Goal: Navigation & Orientation: Find specific page/section

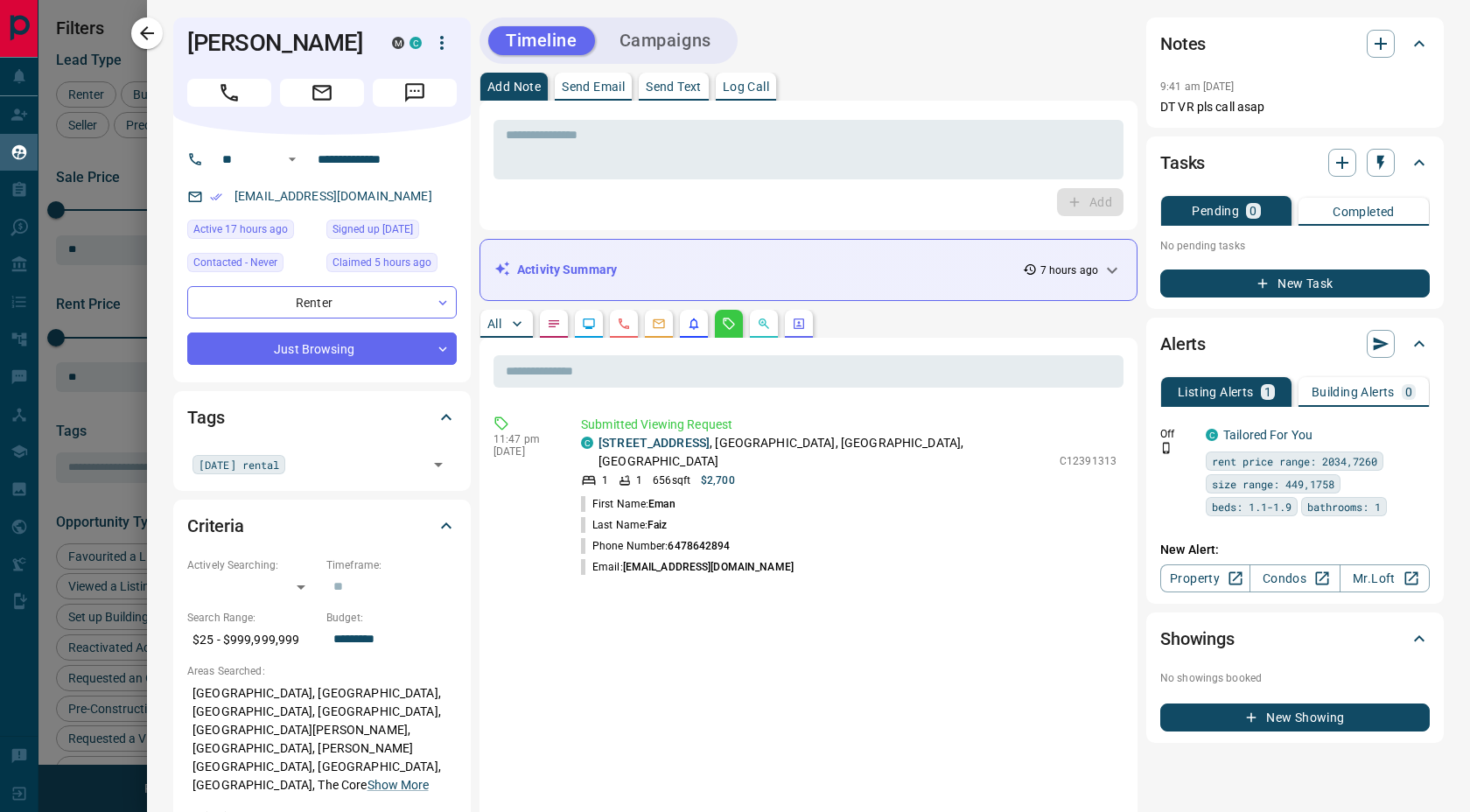
scroll to position [655, 1139]
drag, startPoint x: 417, startPoint y: 155, endPoint x: 316, endPoint y: 155, distance: 101.0
click at [316, 155] on input "**********" at bounding box center [379, 159] width 137 height 28
drag, startPoint x: 325, startPoint y: 35, endPoint x: 191, endPoint y: 38, distance: 134.0
click at [191, 38] on h1 "Eman Faiz" at bounding box center [277, 43] width 179 height 28
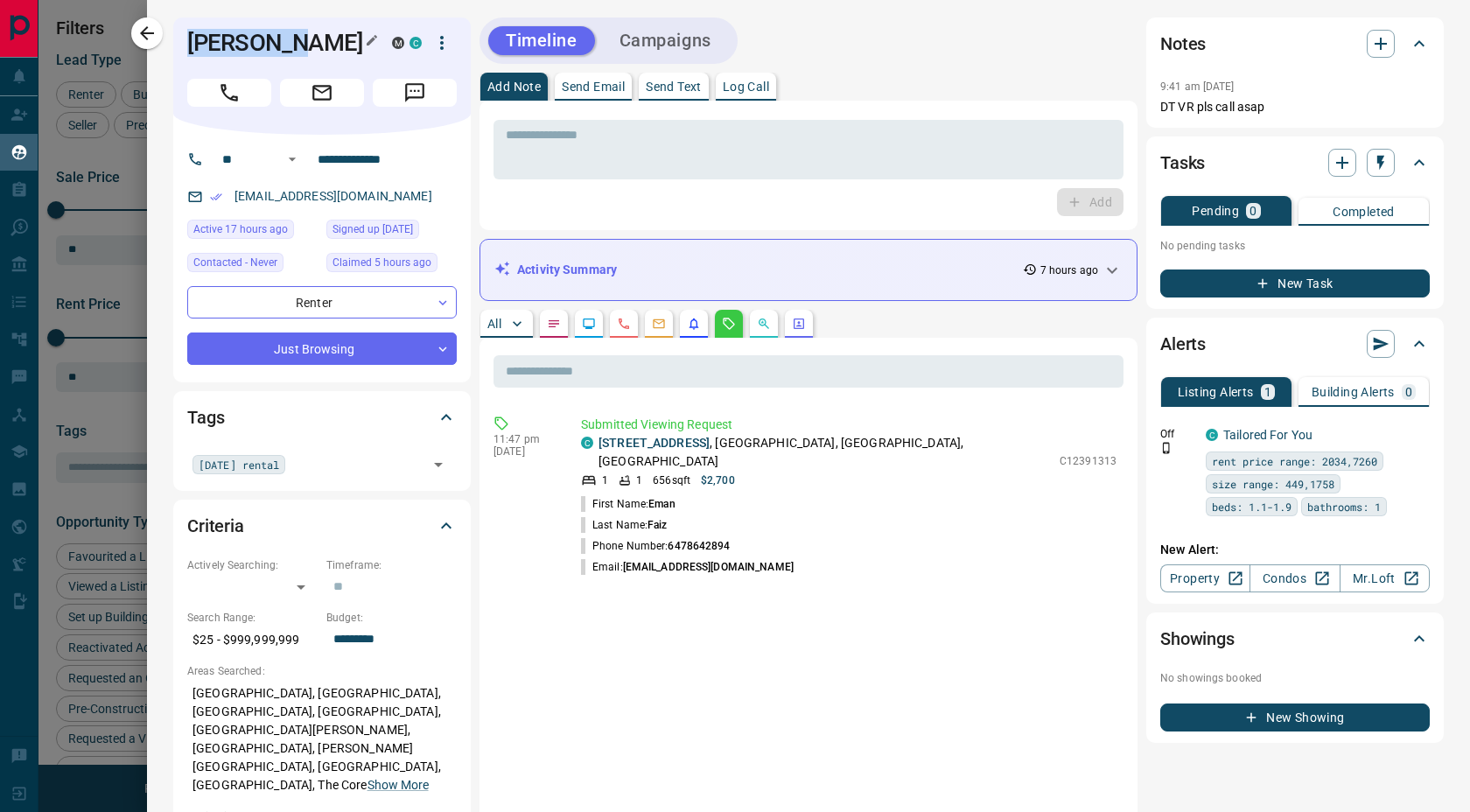
copy h1 "Eman Faiz"
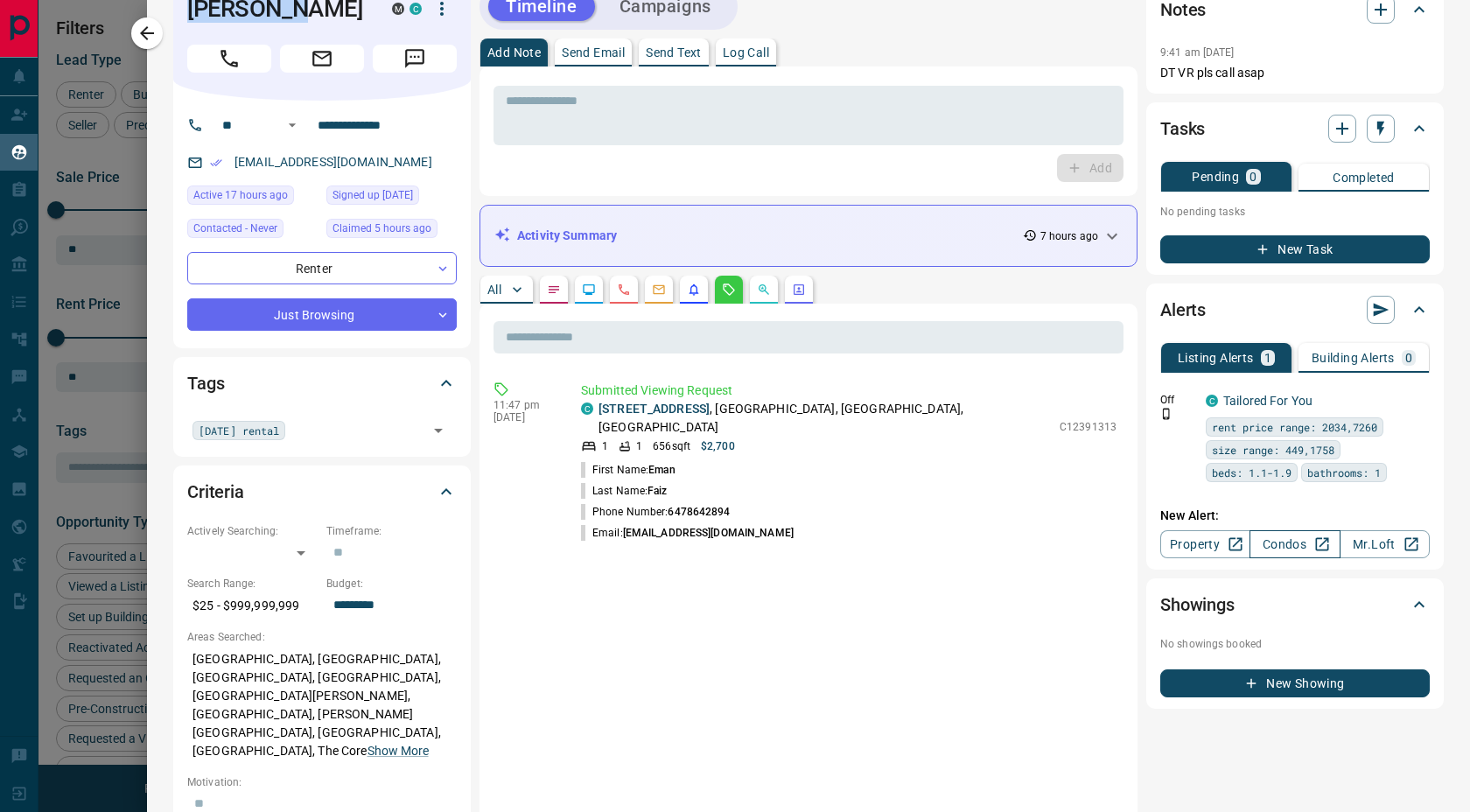
click at [1312, 534] on link "Condos" at bounding box center [1294, 543] width 90 height 28
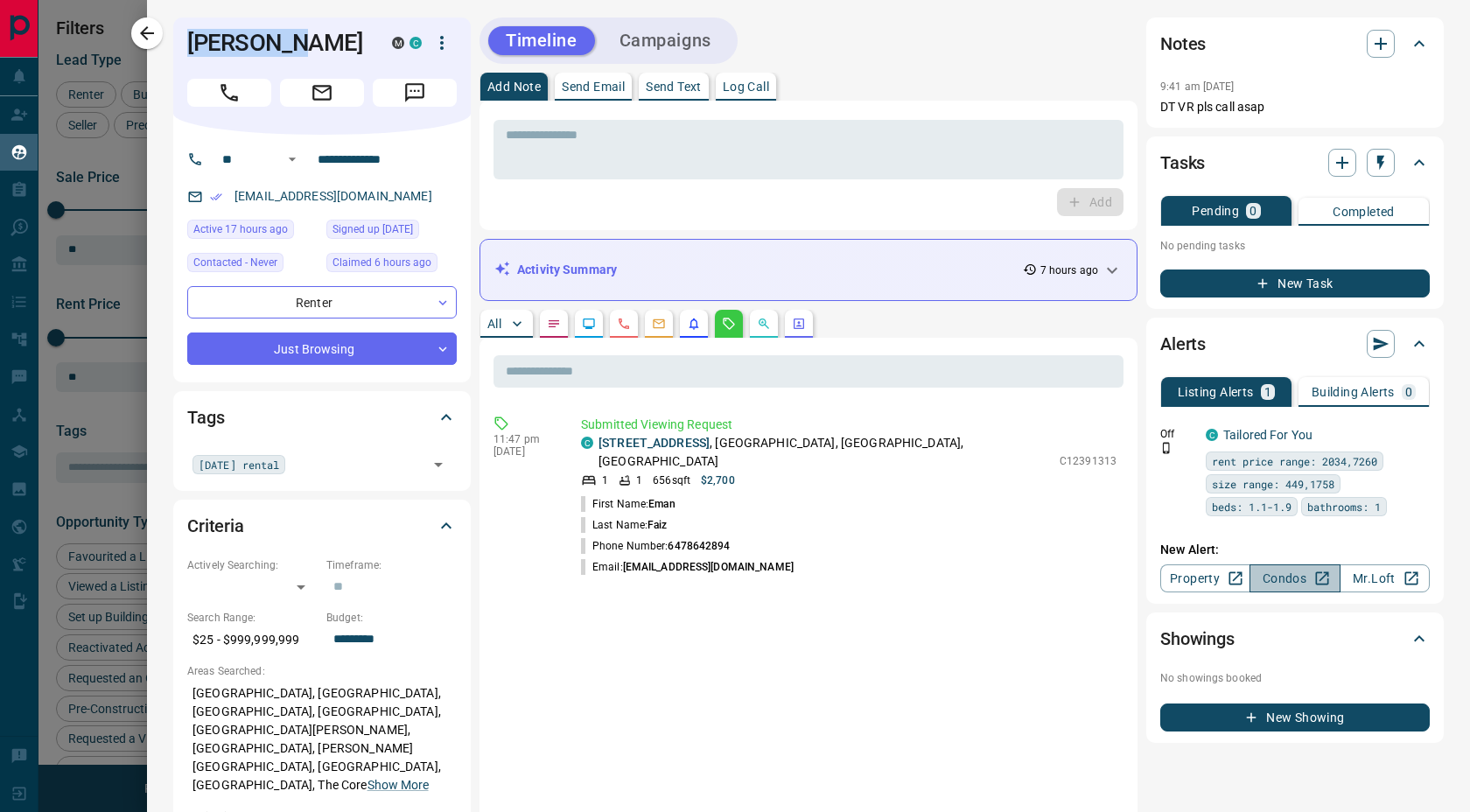
click at [1315, 578] on icon at bounding box center [1321, 578] width 18 height 18
click at [1325, 380] on button "Building Alerts 0" at bounding box center [1362, 392] width 130 height 29
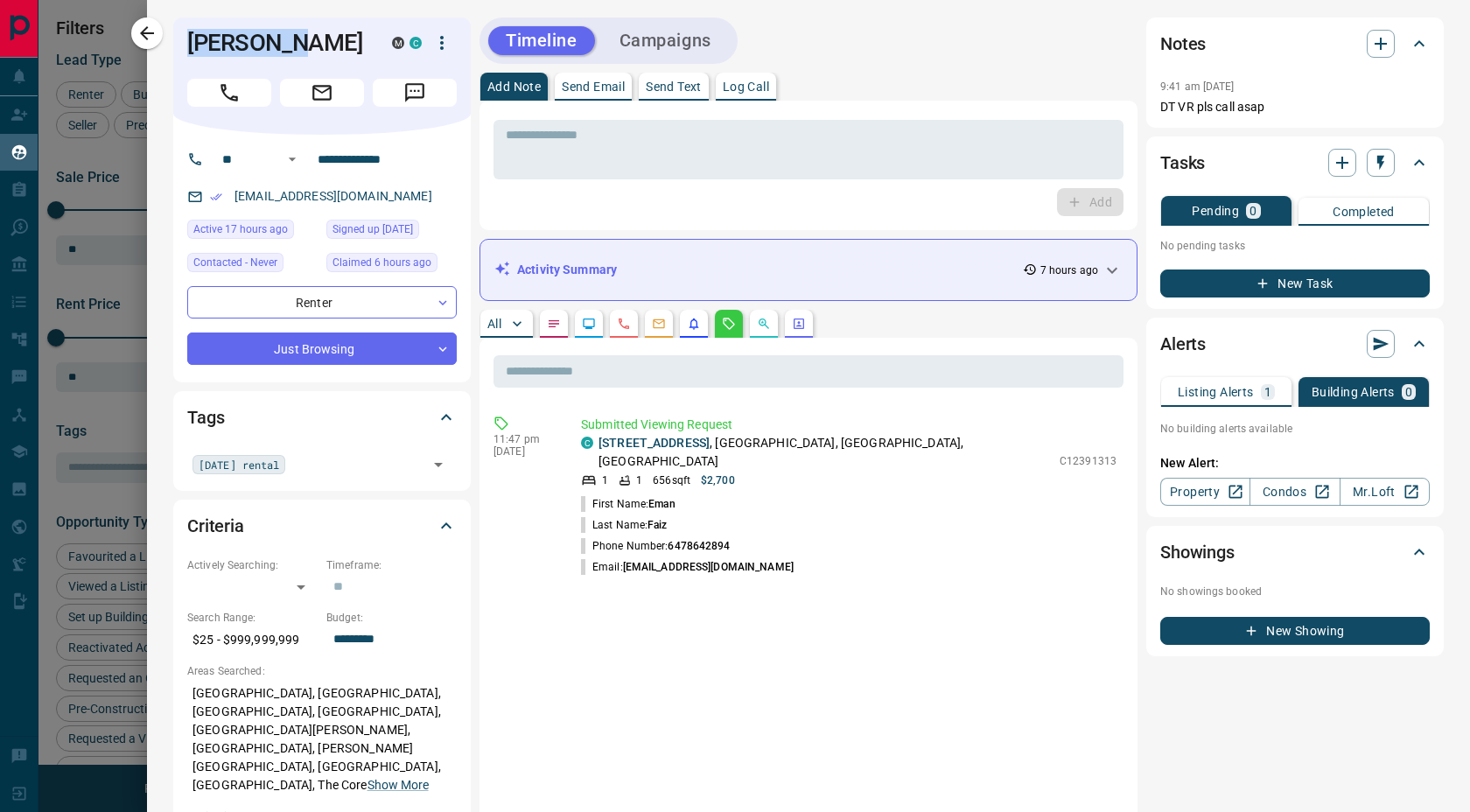
click at [1238, 394] on p "Listing Alerts" at bounding box center [1216, 392] width 76 height 13
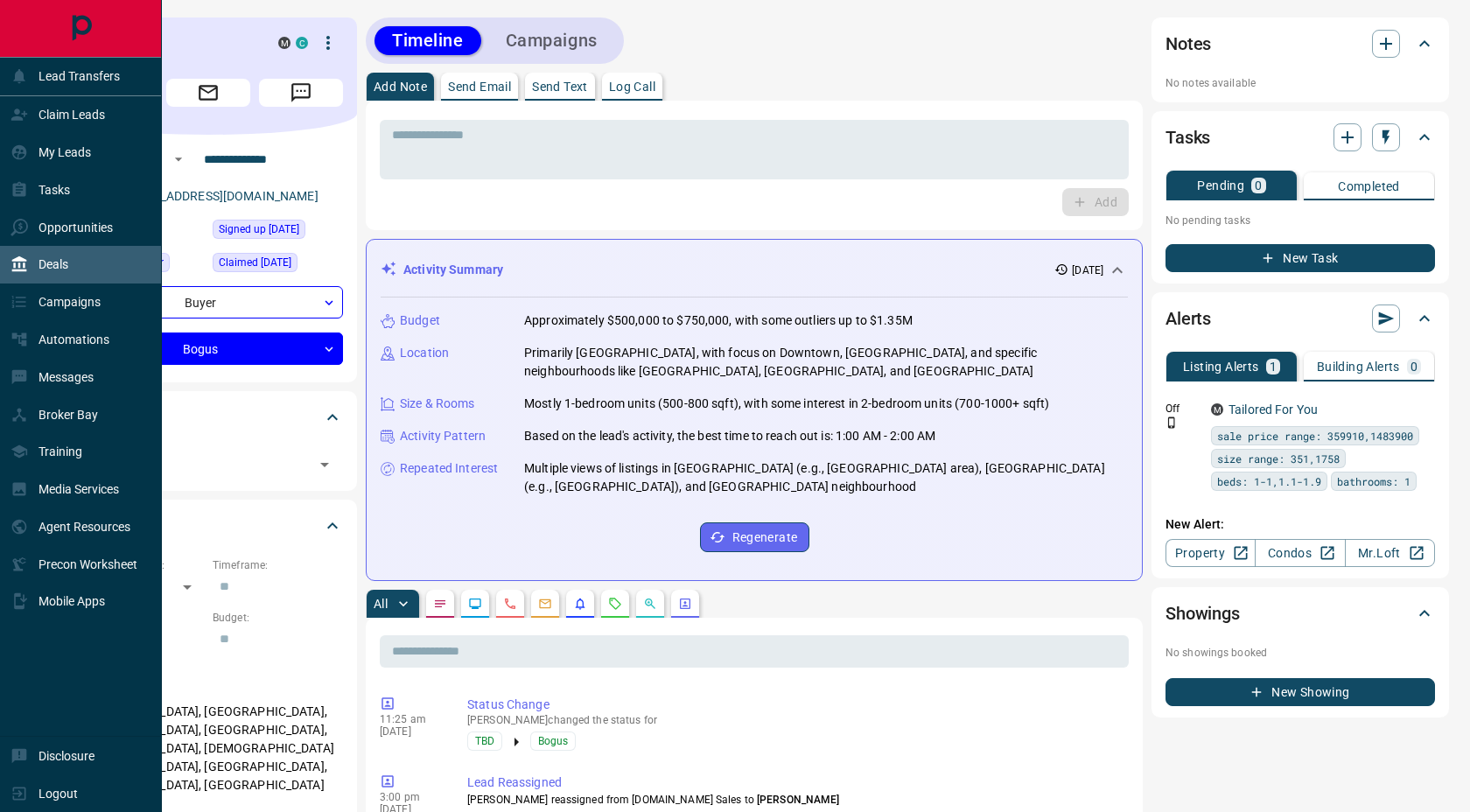
click at [74, 267] on div "Deals" at bounding box center [81, 264] width 162 height 37
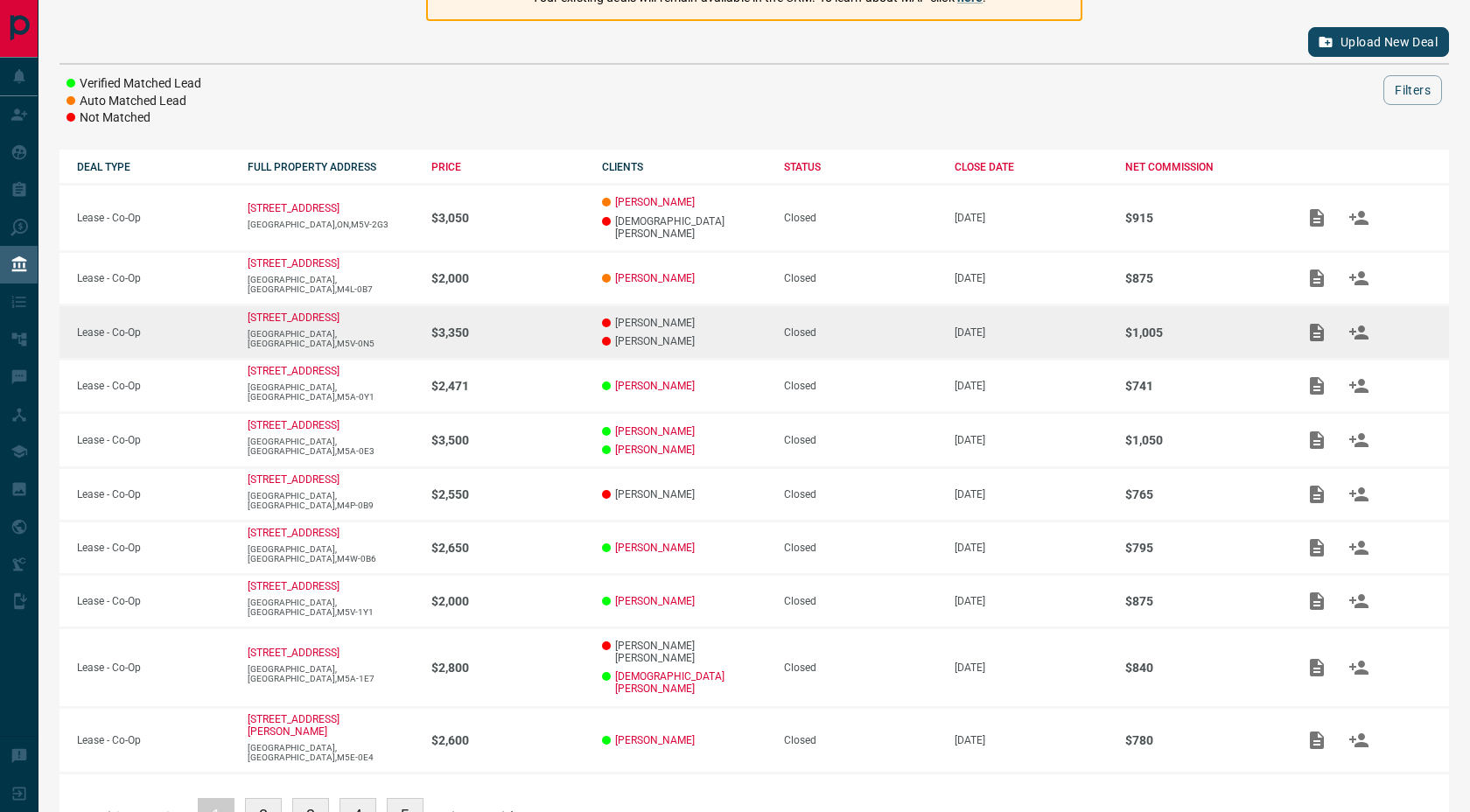
scroll to position [202, 0]
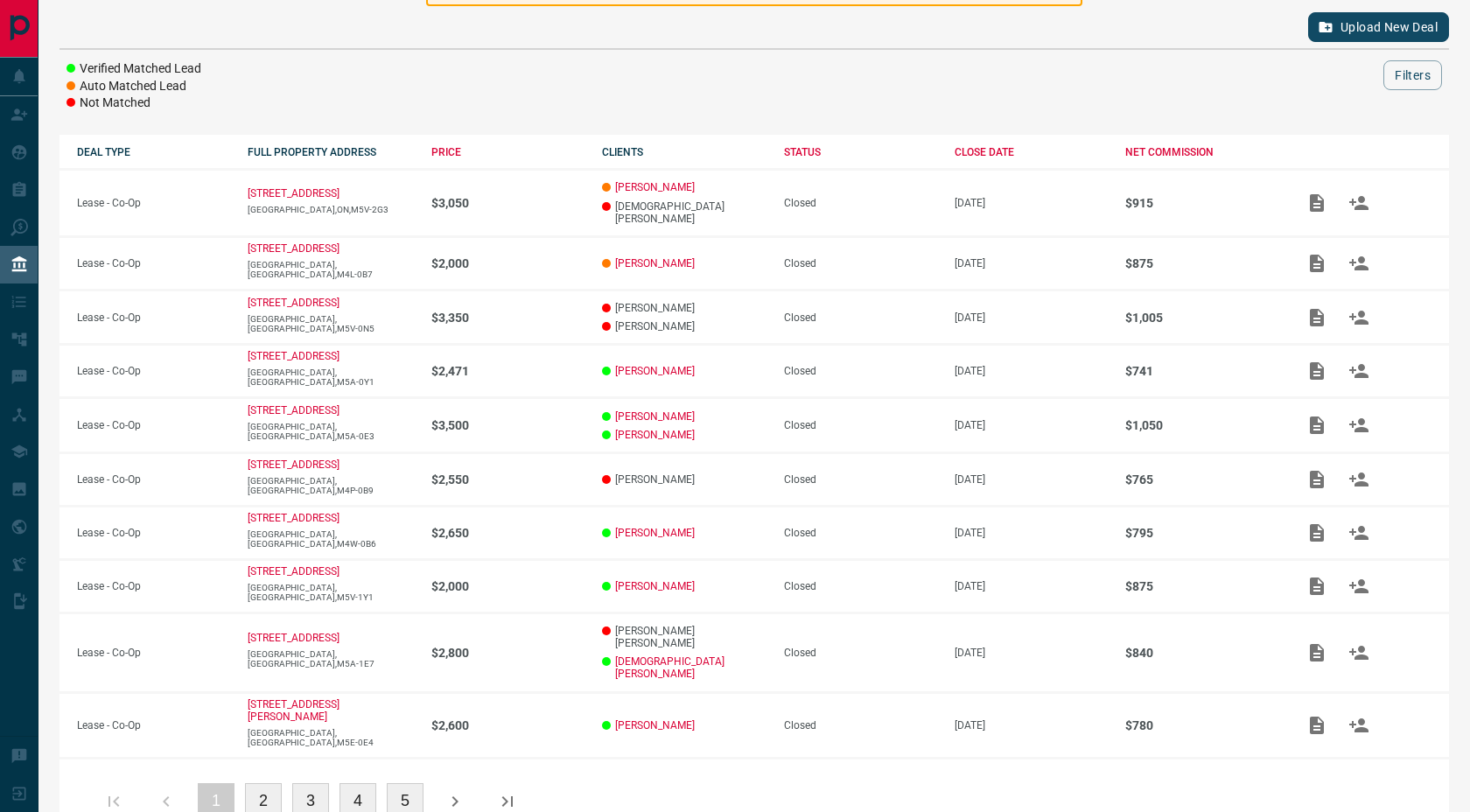
click at [262, 783] on button "2" at bounding box center [264, 801] width 37 height 37
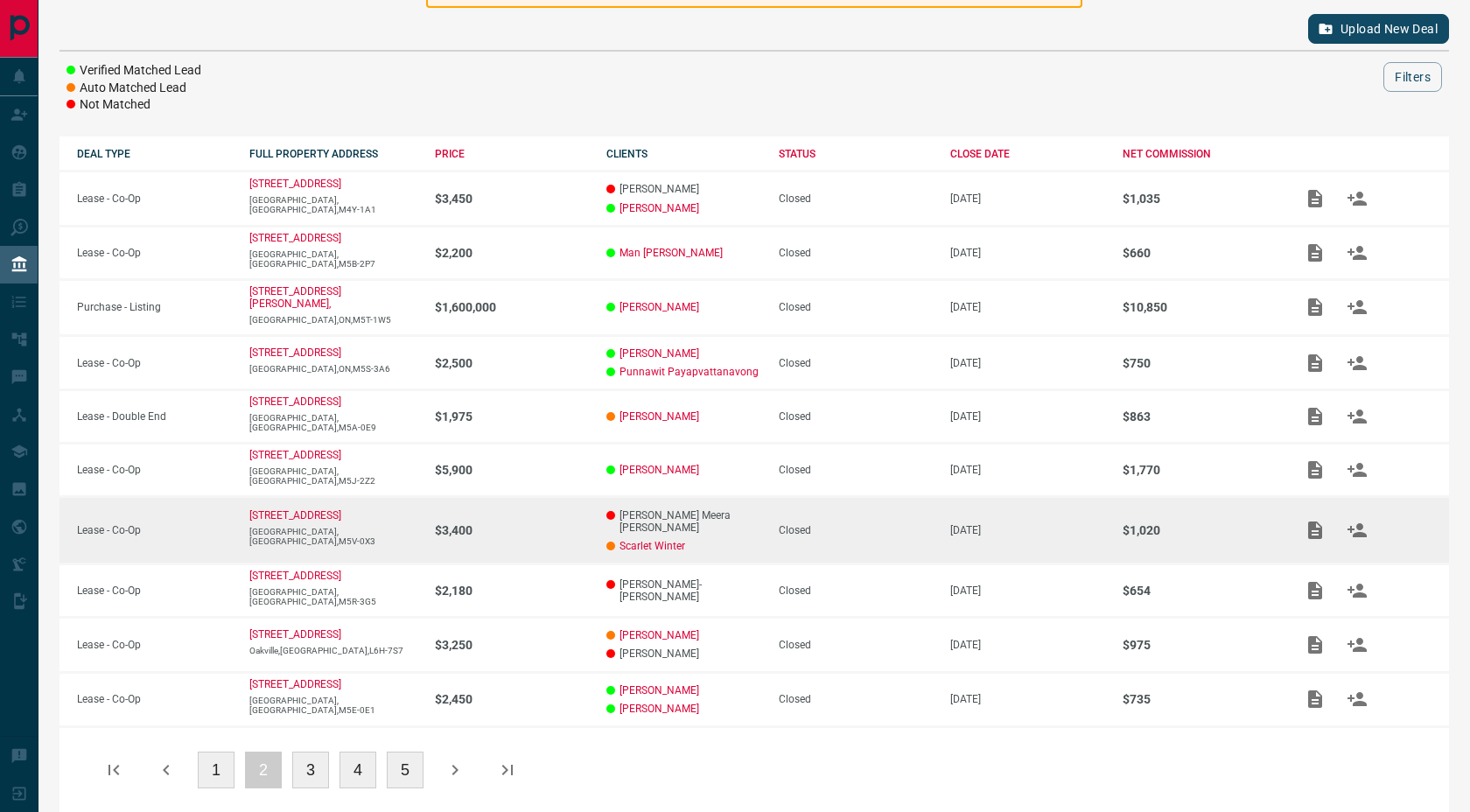
scroll to position [201, 0]
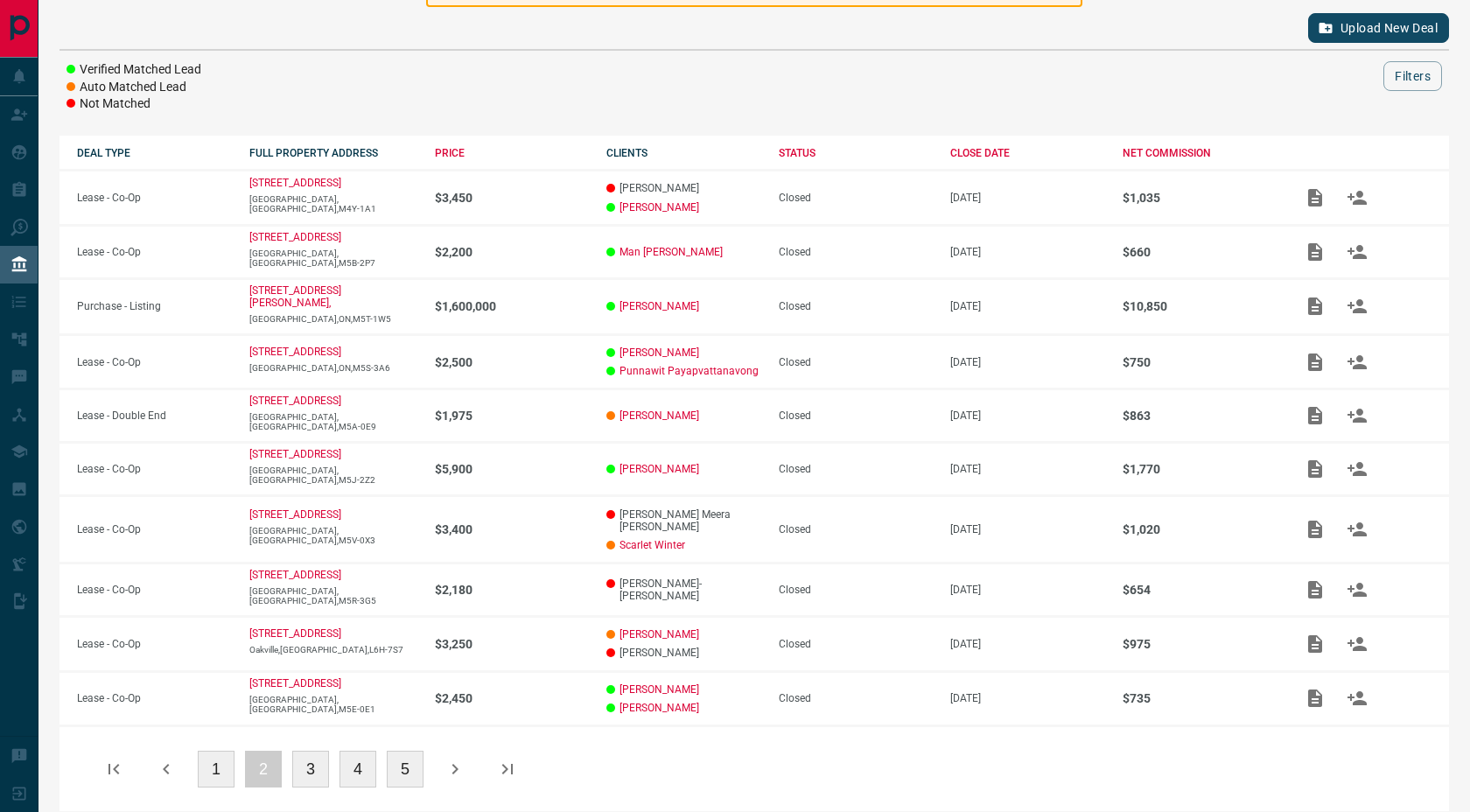
click at [304, 753] on button "3" at bounding box center [311, 769] width 37 height 37
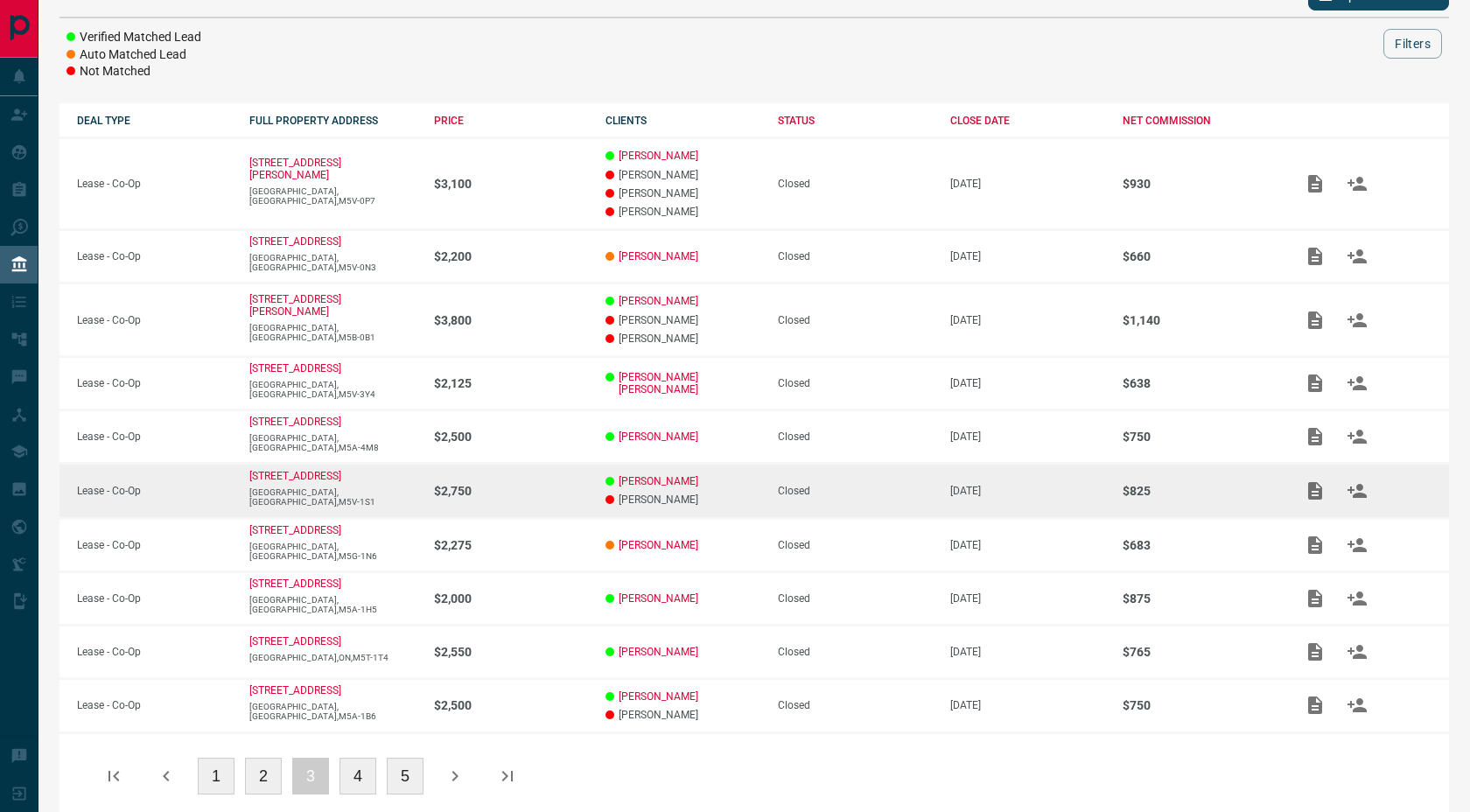
scroll to position [255, 0]
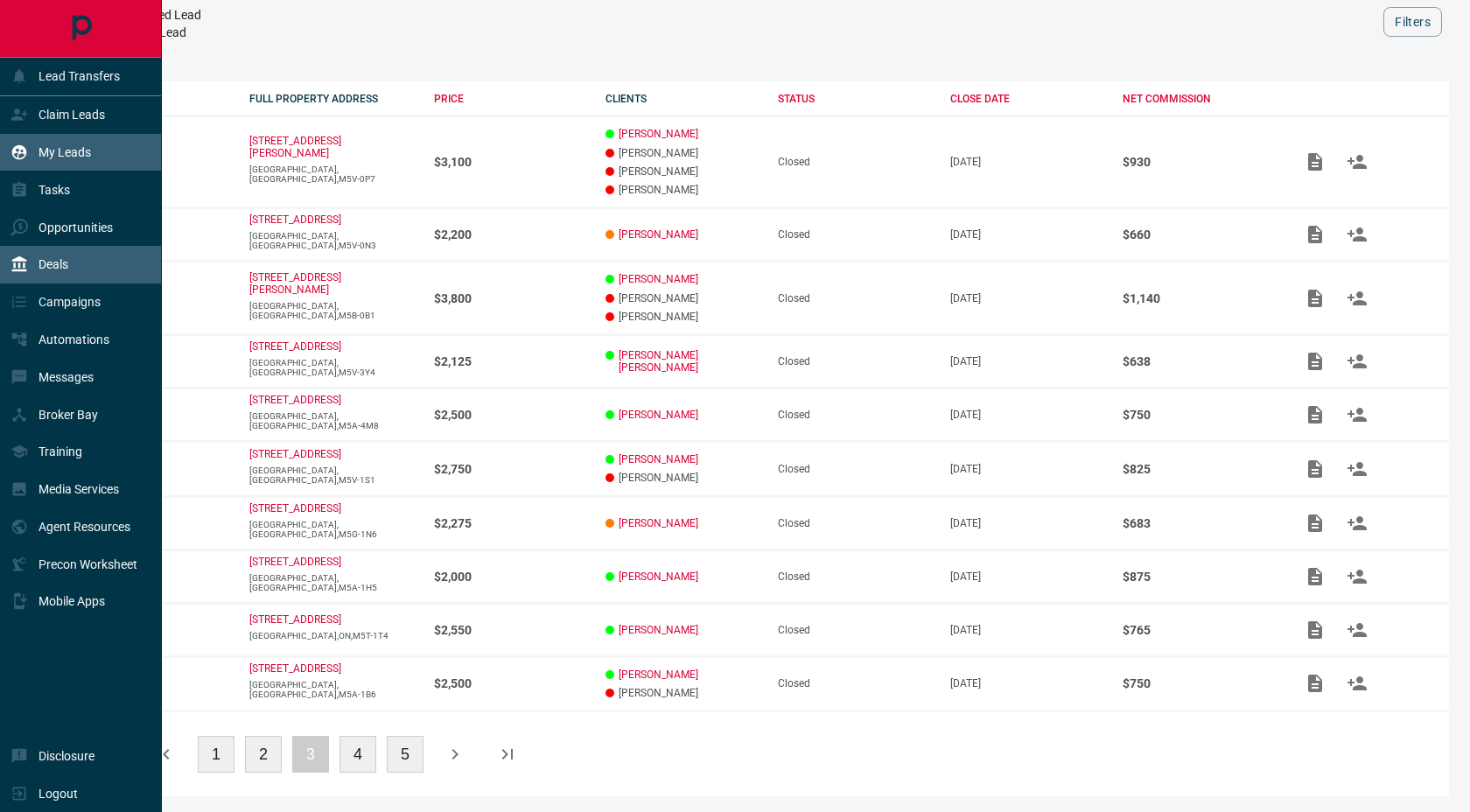
click at [56, 154] on p "My Leads" at bounding box center [65, 152] width 53 height 14
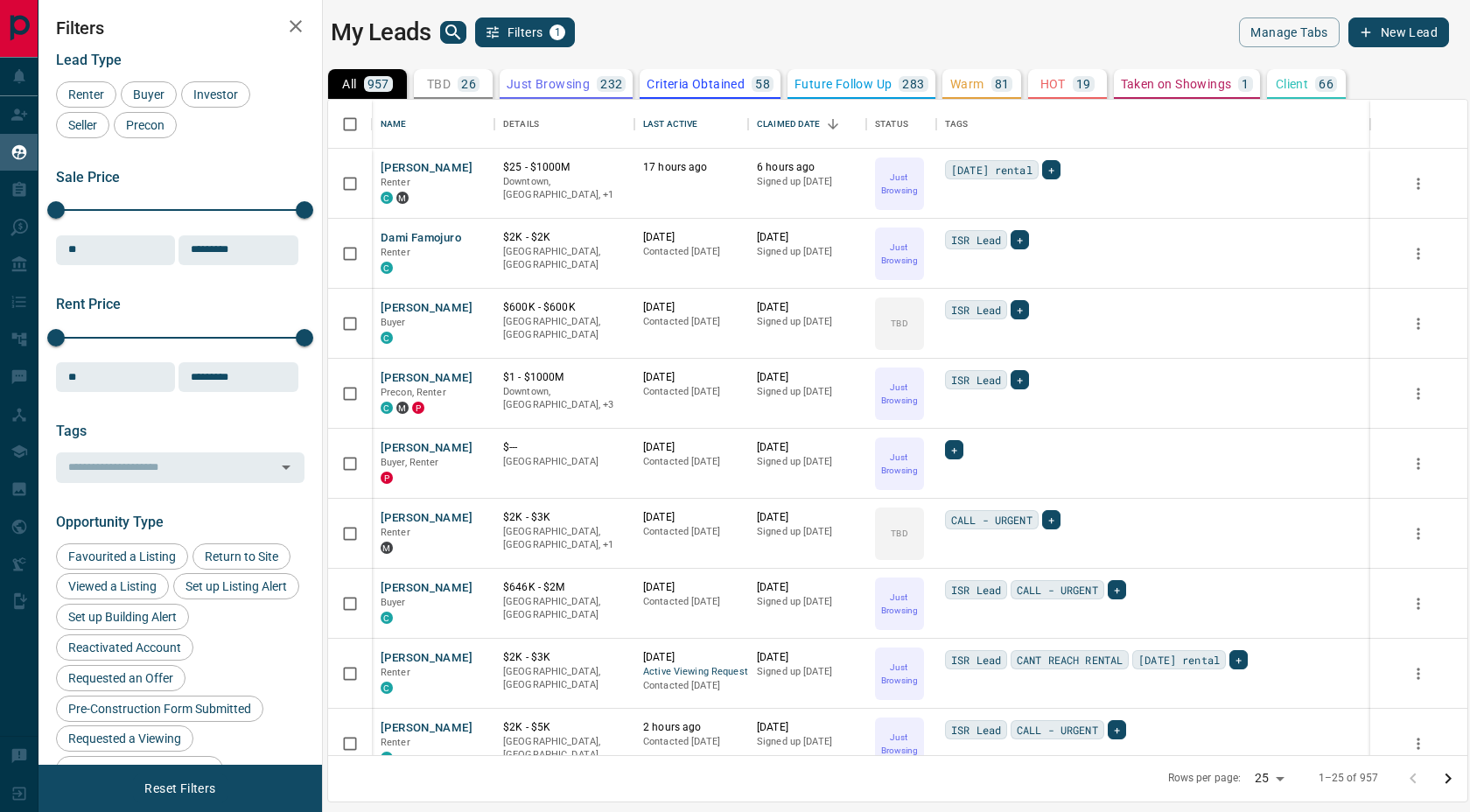
scroll to position [655, 1139]
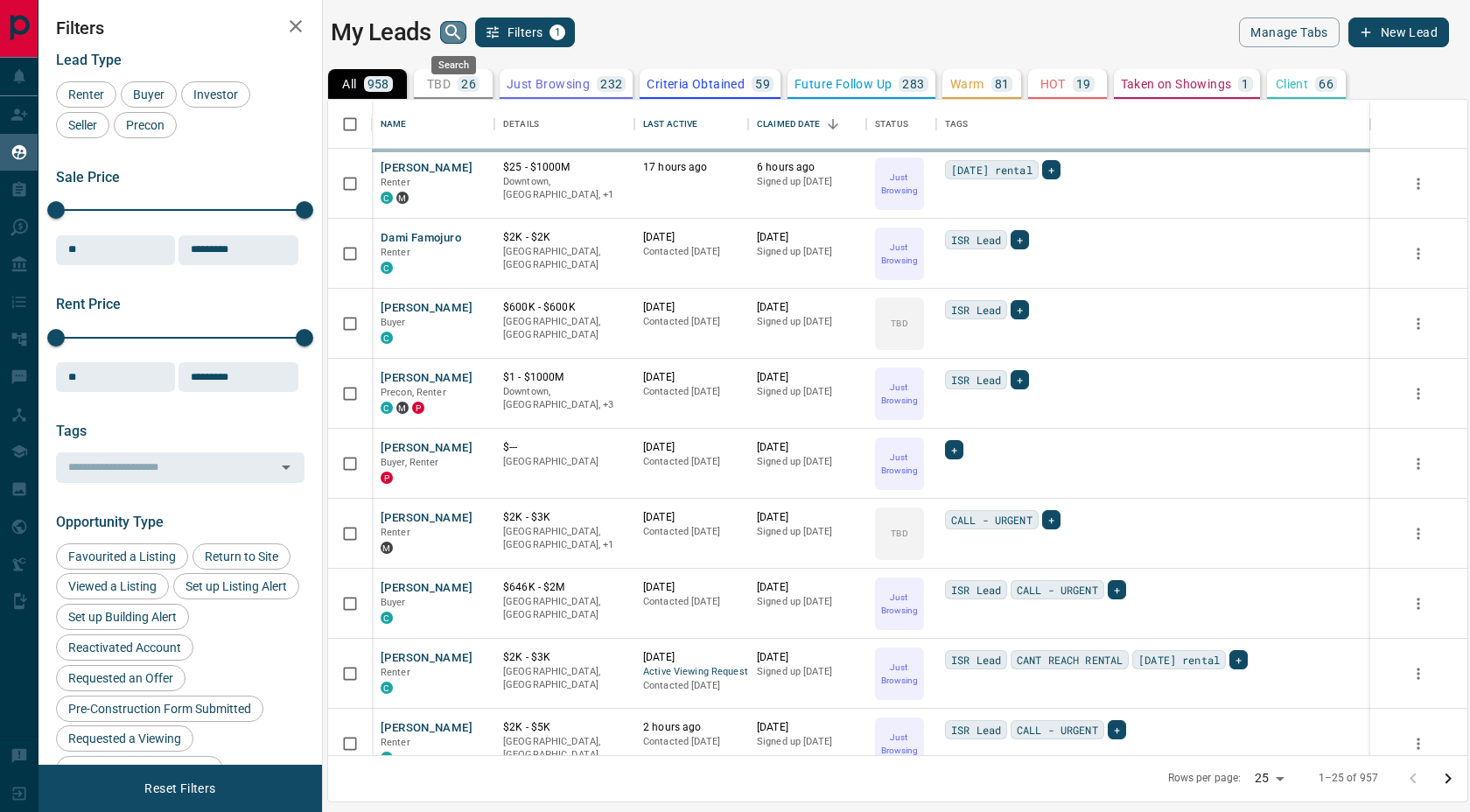
click at [445, 25] on icon "search button" at bounding box center [453, 31] width 21 height 21
